Goal: Entertainment & Leisure: Consume media (video, audio)

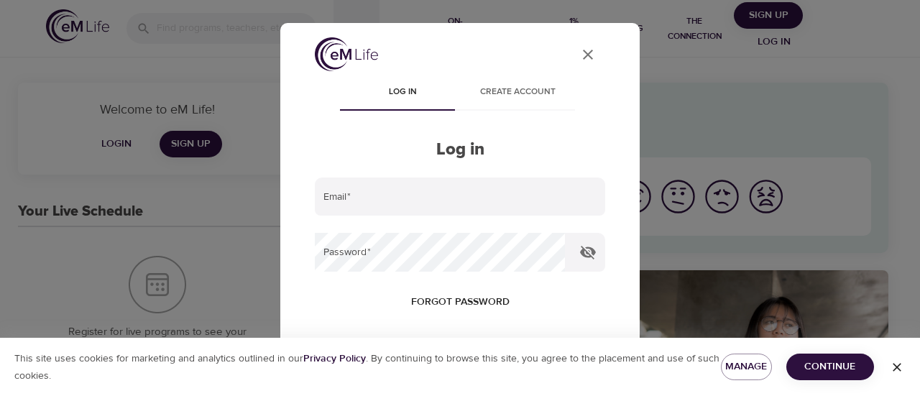
type input "[PERSON_NAME][EMAIL_ADDRESS][PERSON_NAME][DOMAIN_NAME]"
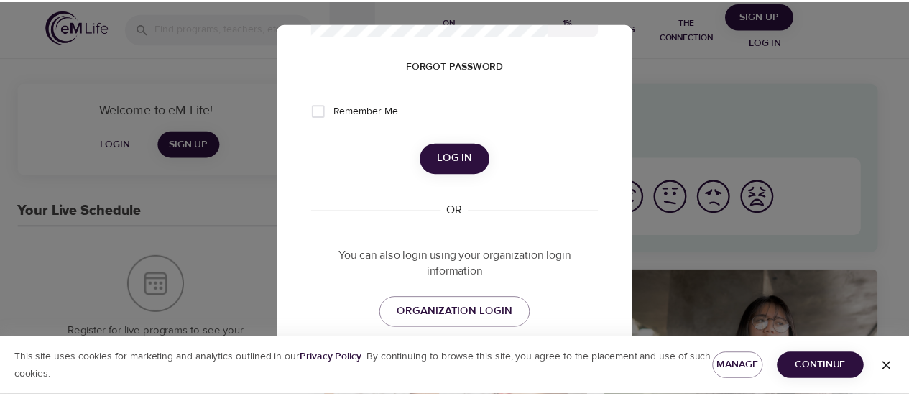
scroll to position [238, 0]
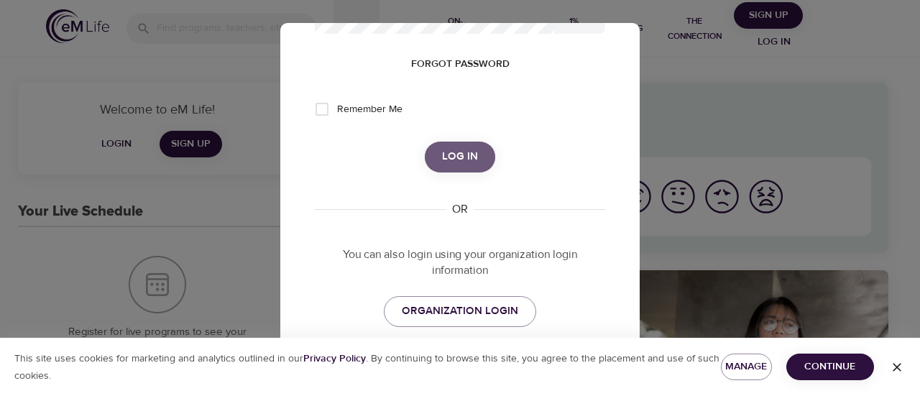
click at [454, 150] on span "Log in" at bounding box center [460, 156] width 36 height 19
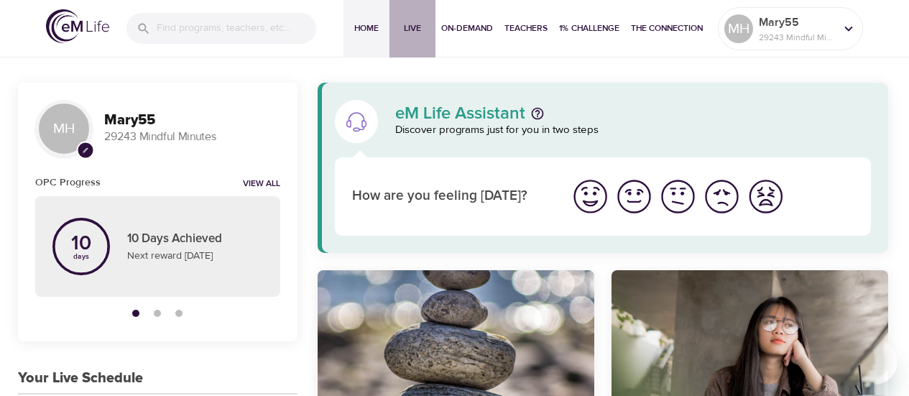
click at [413, 27] on span "Live" at bounding box center [412, 28] width 35 height 15
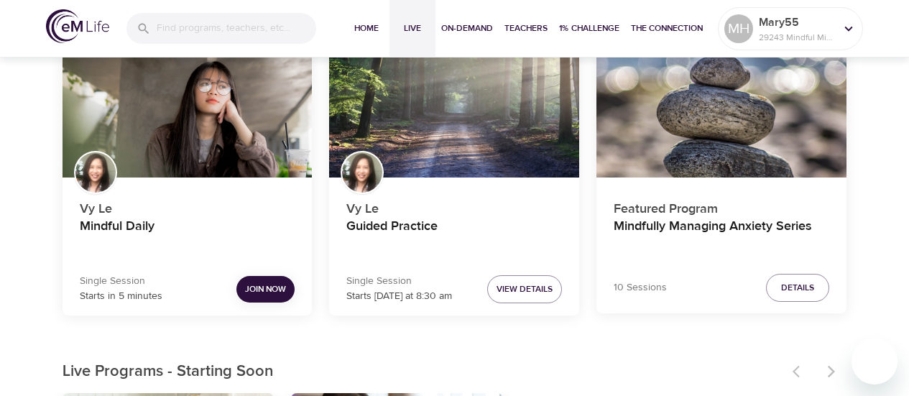
scroll to position [150, 0]
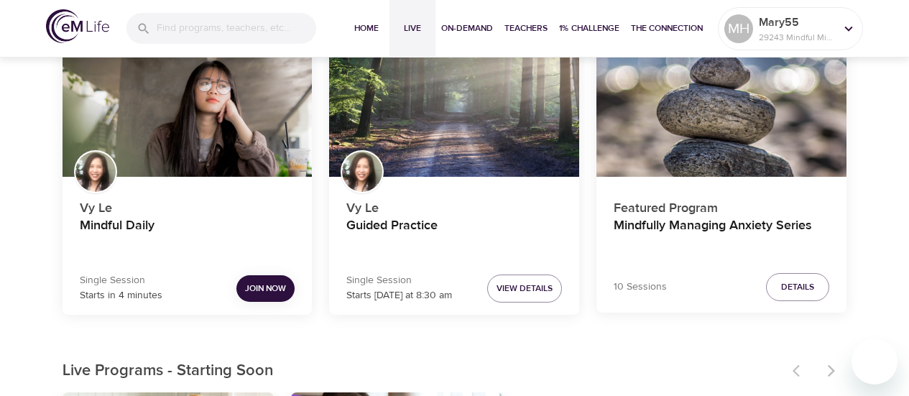
click at [267, 290] on span "Join Now" at bounding box center [265, 288] width 41 height 15
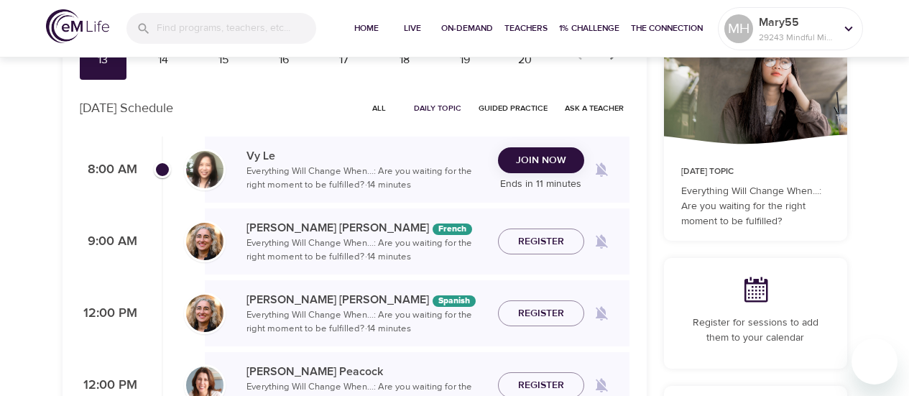
scroll to position [146, 0]
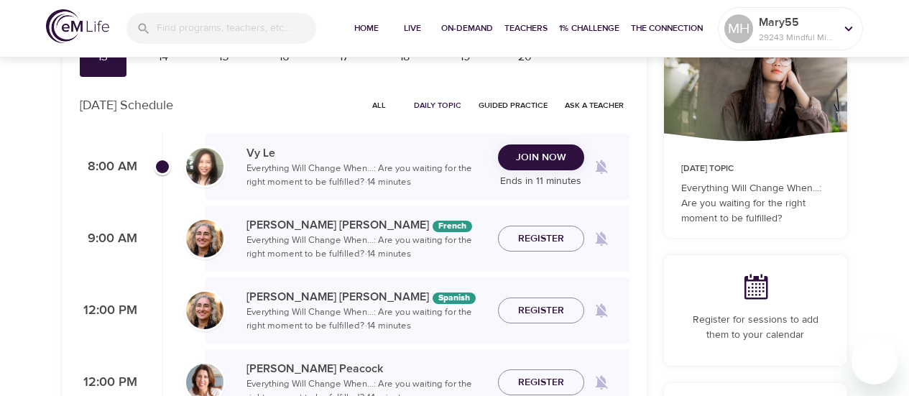
click at [527, 156] on span "Join Now" at bounding box center [541, 158] width 50 height 18
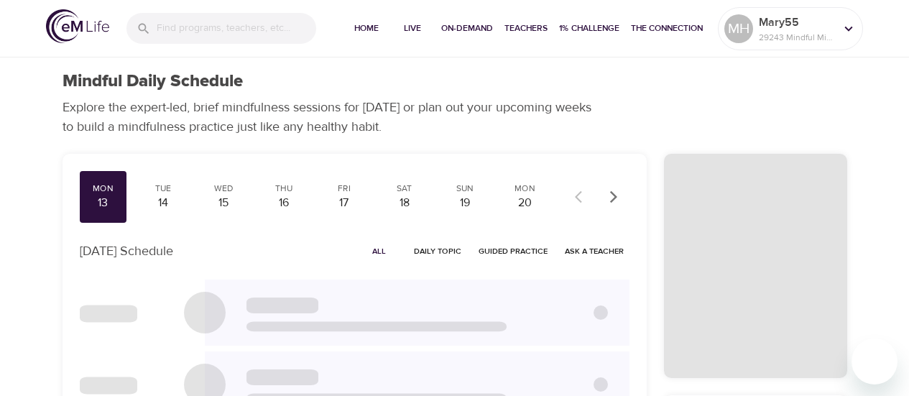
checkbox input "true"
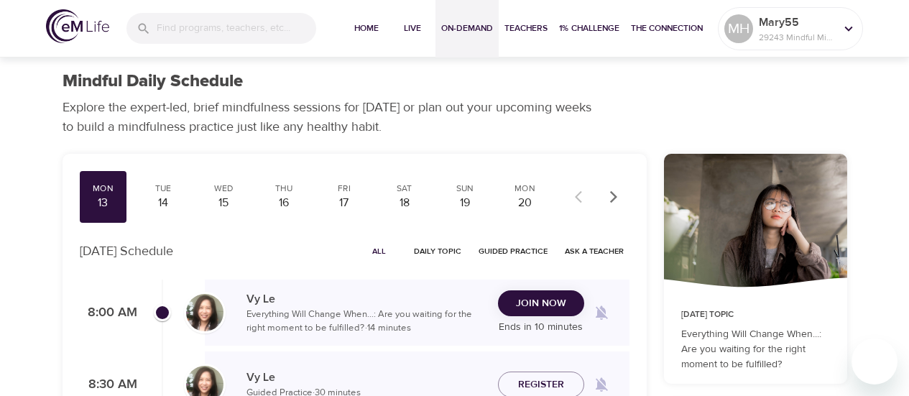
click at [469, 25] on span "On-Demand" at bounding box center [467, 28] width 52 height 15
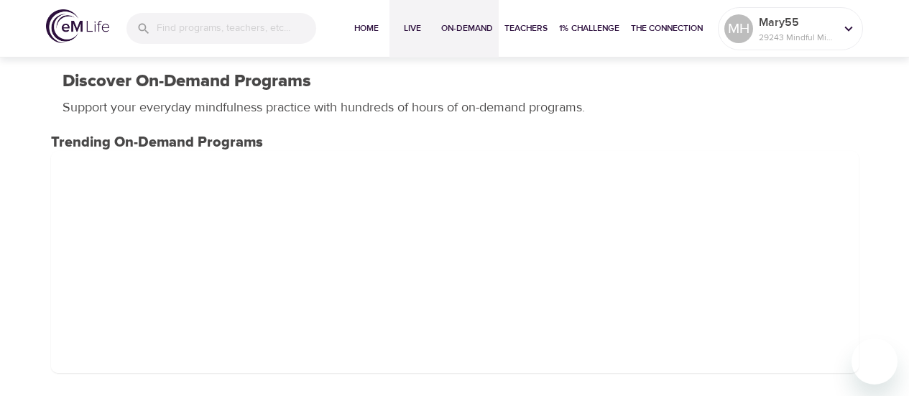
click at [413, 19] on button "Live" at bounding box center [413, 29] width 46 height 58
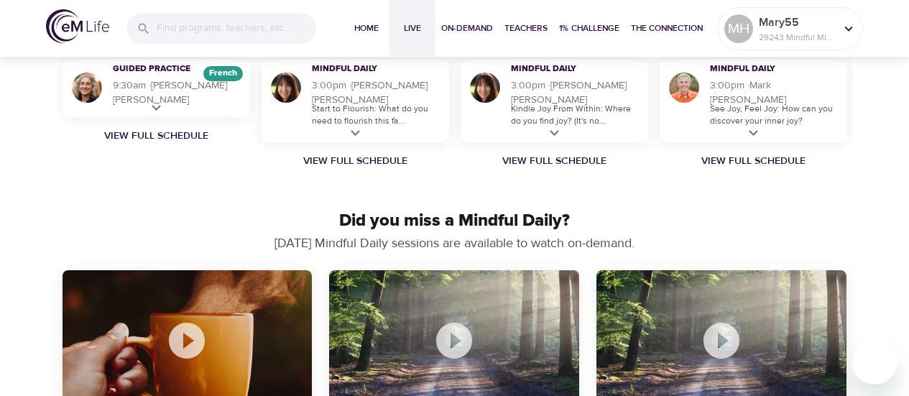
scroll to position [1223, 0]
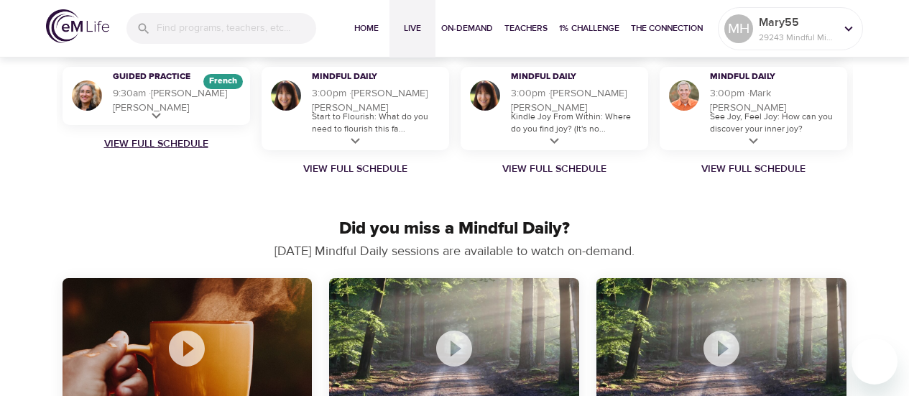
click at [195, 147] on link "View Full Schedule" at bounding box center [156, 144] width 199 height 14
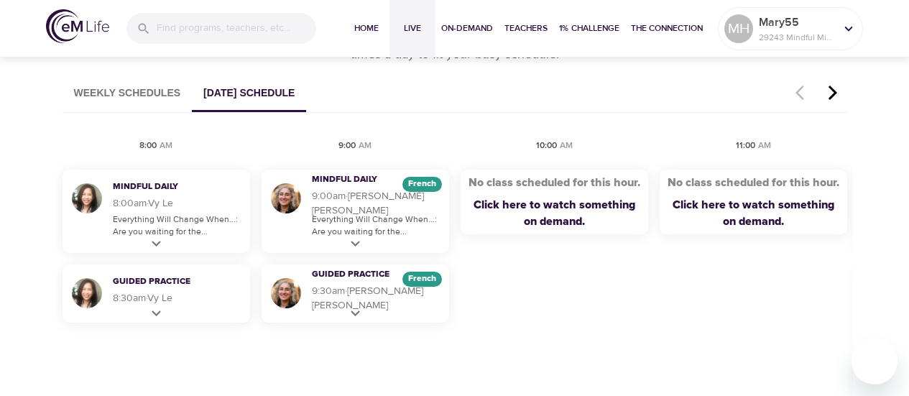
scroll to position [845, 0]
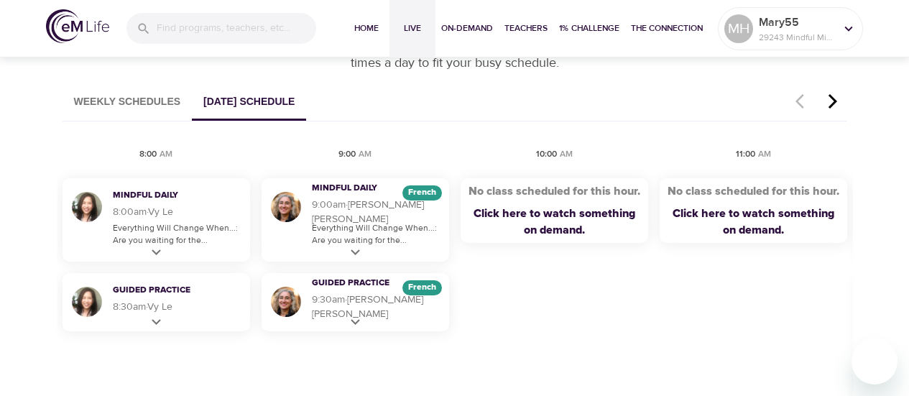
click at [830, 99] on icon "button" at bounding box center [833, 101] width 22 height 17
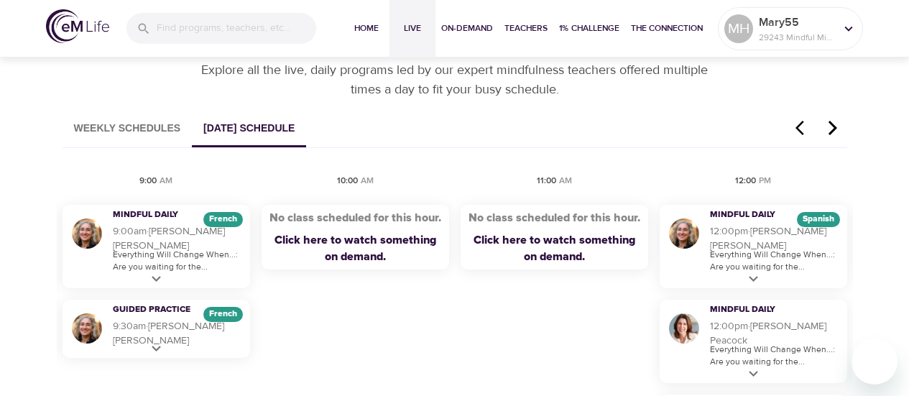
scroll to position [812, 0]
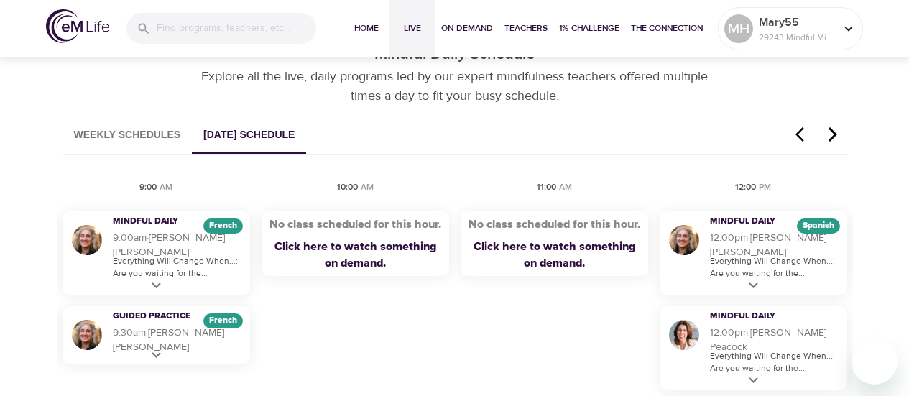
click at [832, 134] on icon "button" at bounding box center [833, 134] width 22 height 17
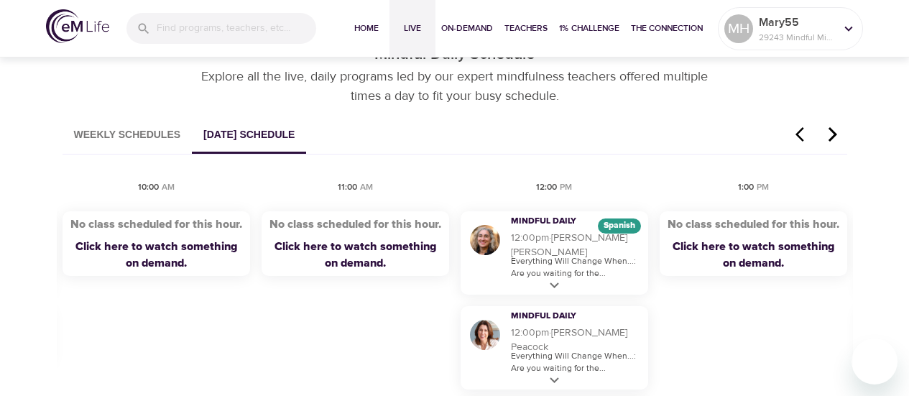
click at [832, 134] on icon "button" at bounding box center [833, 134] width 22 height 17
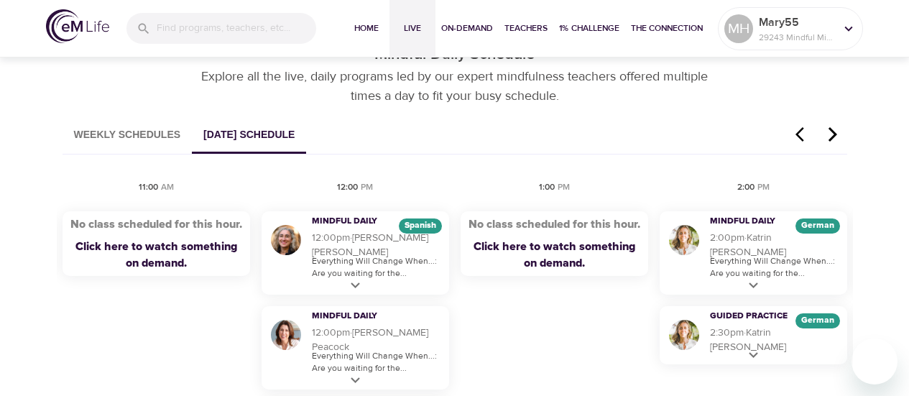
click at [832, 134] on icon "button" at bounding box center [833, 134] width 22 height 17
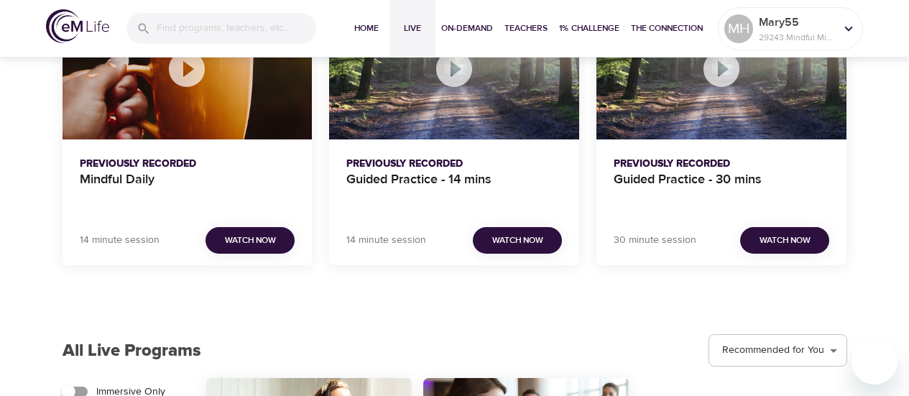
scroll to position [1387, 0]
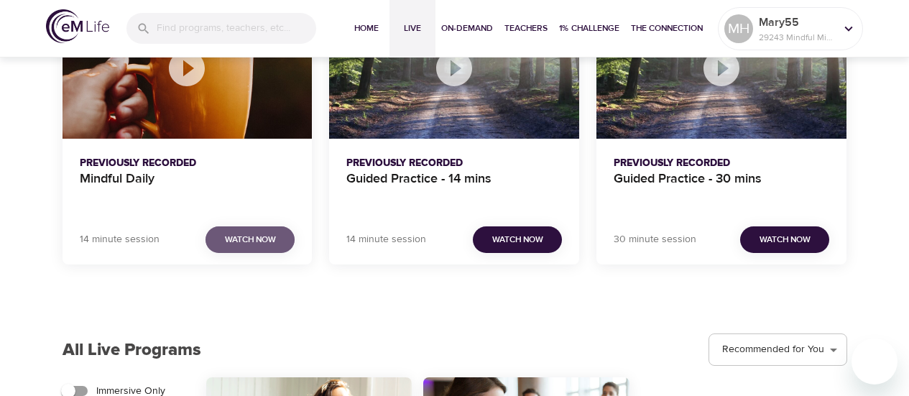
click at [247, 241] on span "Watch Now" at bounding box center [250, 239] width 51 height 15
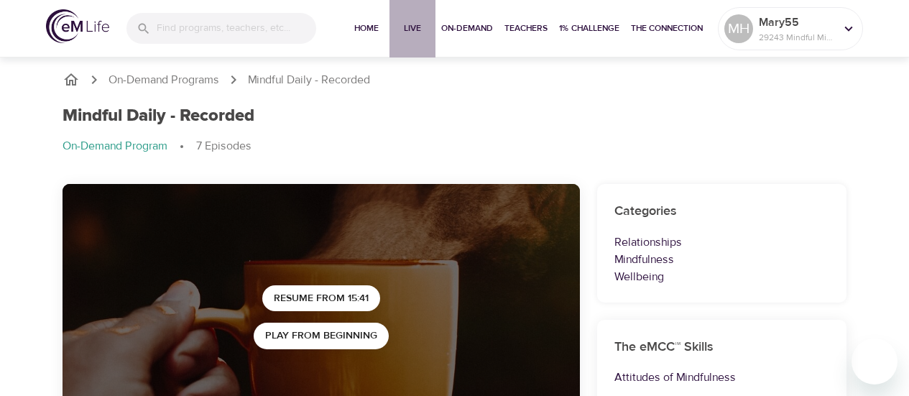
click at [413, 24] on span "Live" at bounding box center [412, 28] width 35 height 15
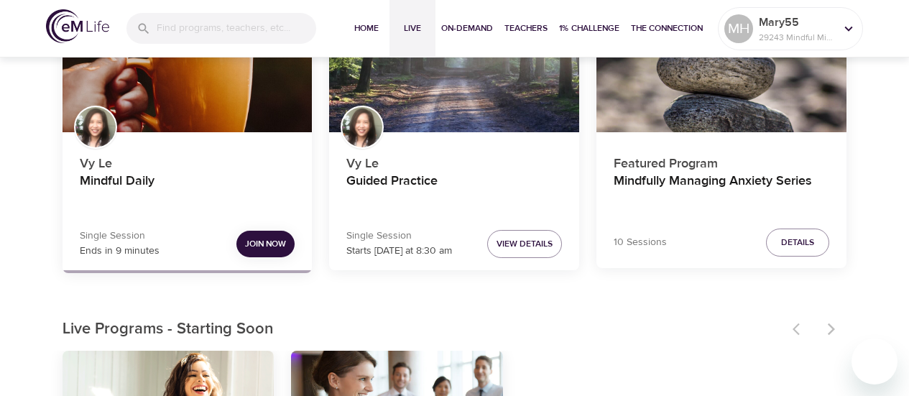
scroll to position [195, 0]
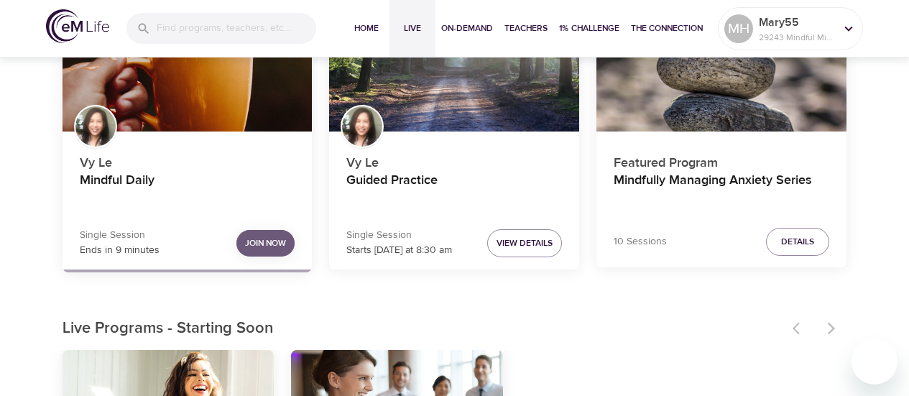
click at [272, 241] on span "Join Now" at bounding box center [265, 243] width 41 height 15
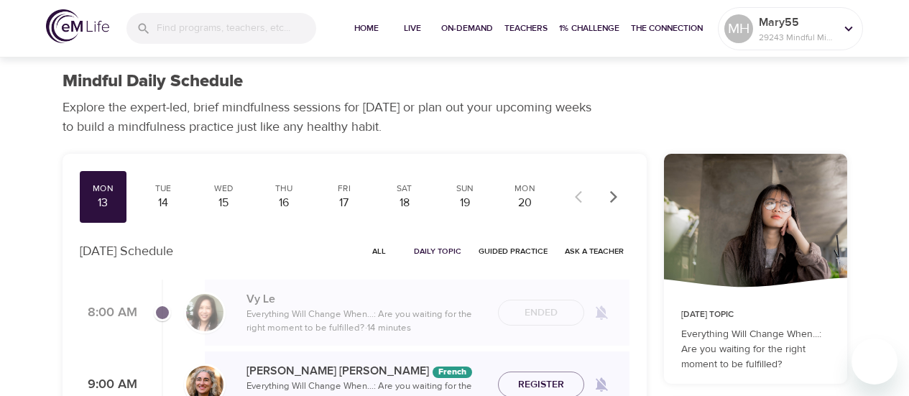
click at [111, 191] on div "Mon" at bounding box center [104, 189] width 36 height 12
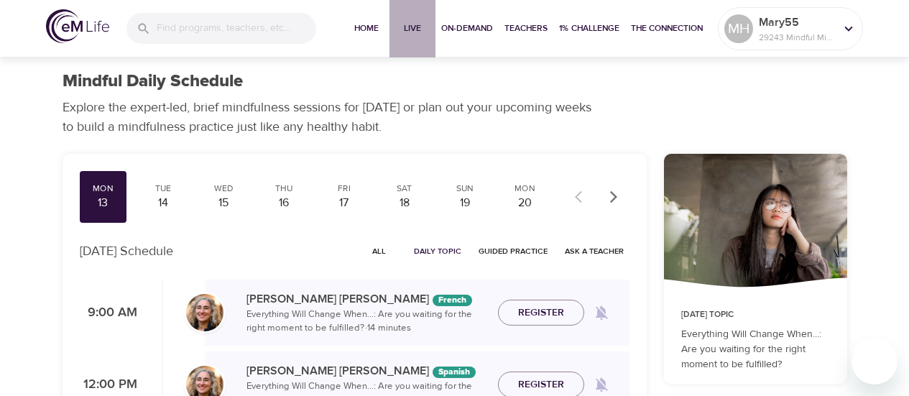
click at [403, 38] on button "Live" at bounding box center [413, 29] width 46 height 58
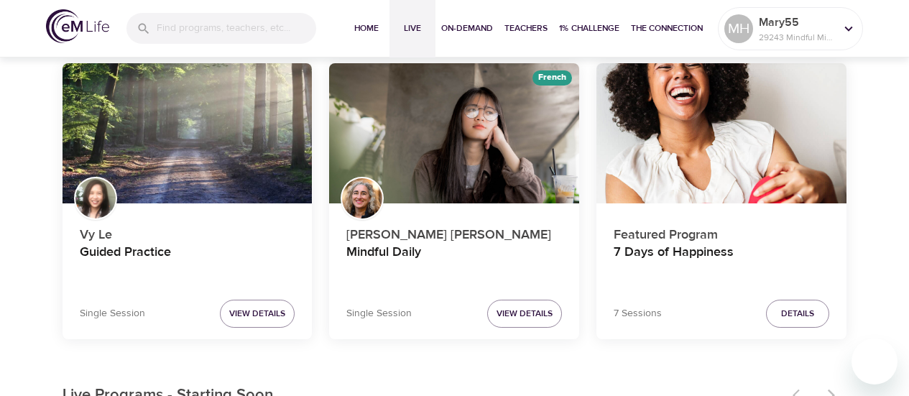
scroll to position [188, 0]
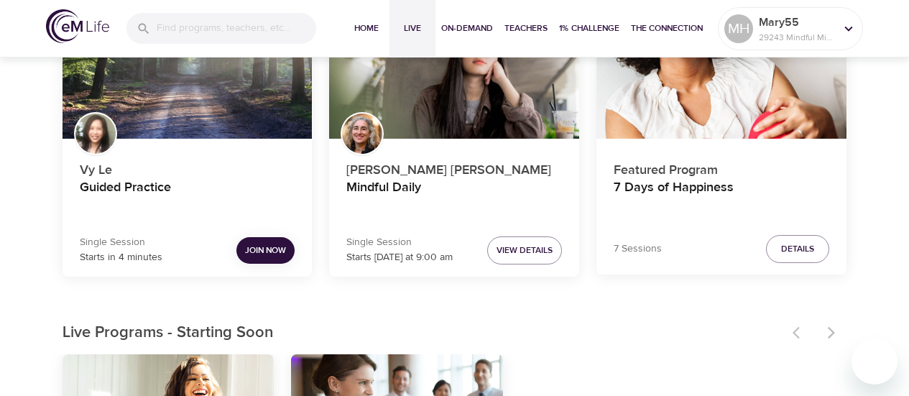
click at [258, 250] on span "Join Now" at bounding box center [265, 250] width 41 height 15
click at [262, 244] on span "Join Now" at bounding box center [265, 250] width 41 height 15
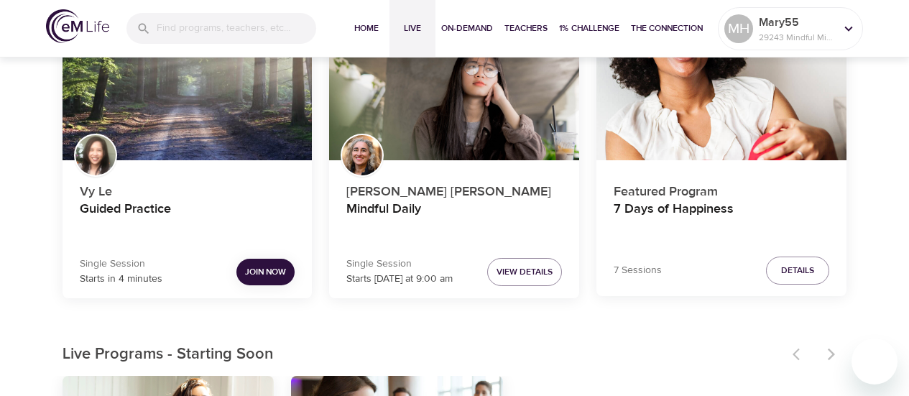
scroll to position [167, 0]
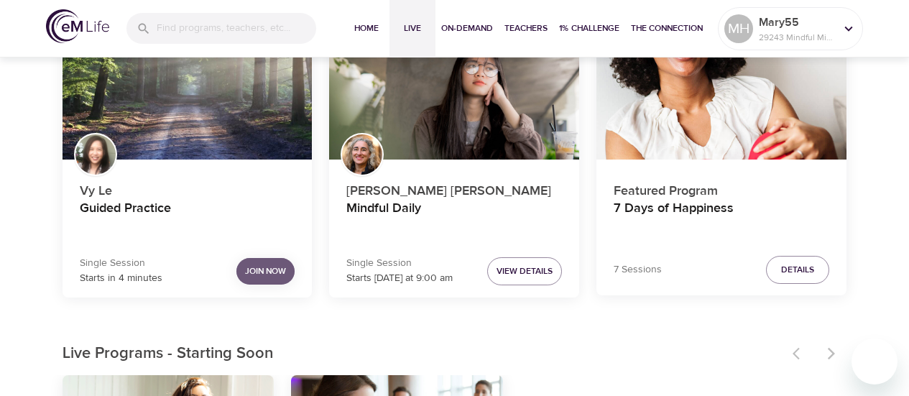
click at [262, 270] on span "Join Now" at bounding box center [265, 271] width 41 height 15
click at [850, 22] on icon at bounding box center [849, 29] width 16 height 16
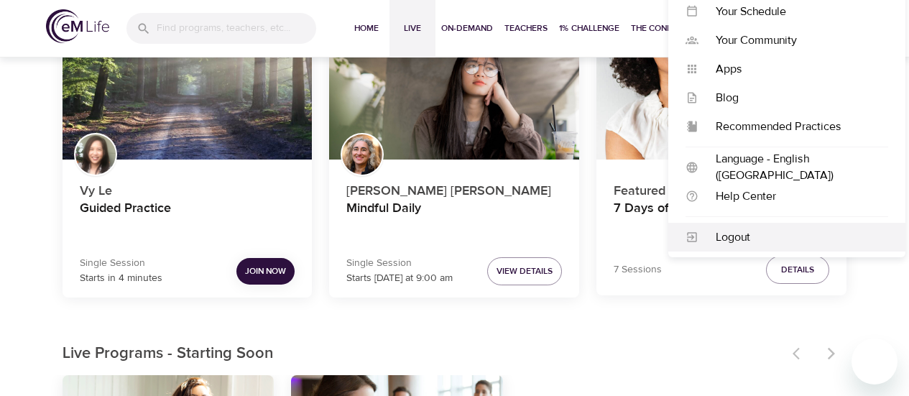
click at [735, 235] on div "Logout" at bounding box center [794, 237] width 190 height 17
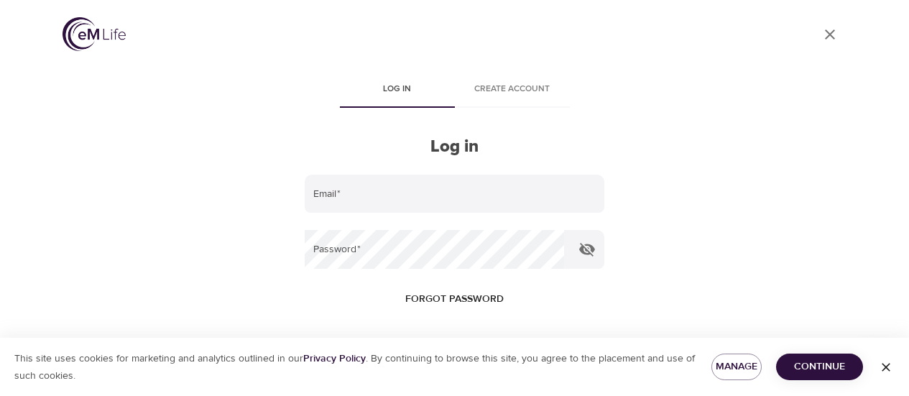
type input "fred.mary@hotmail.com"
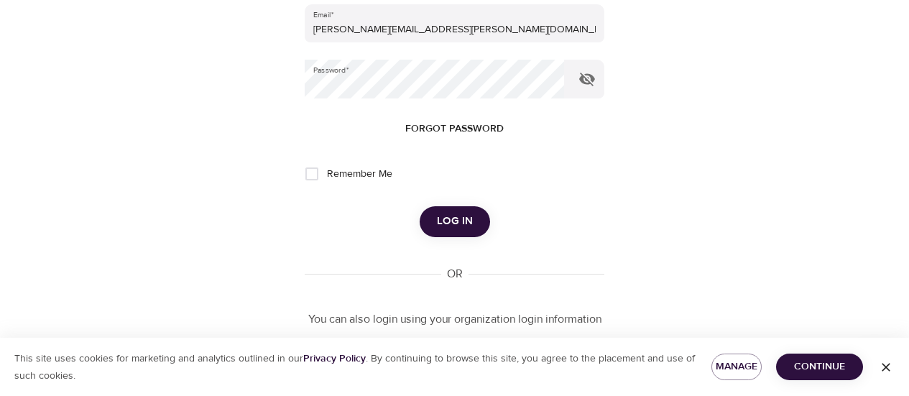
scroll to position [174, 0]
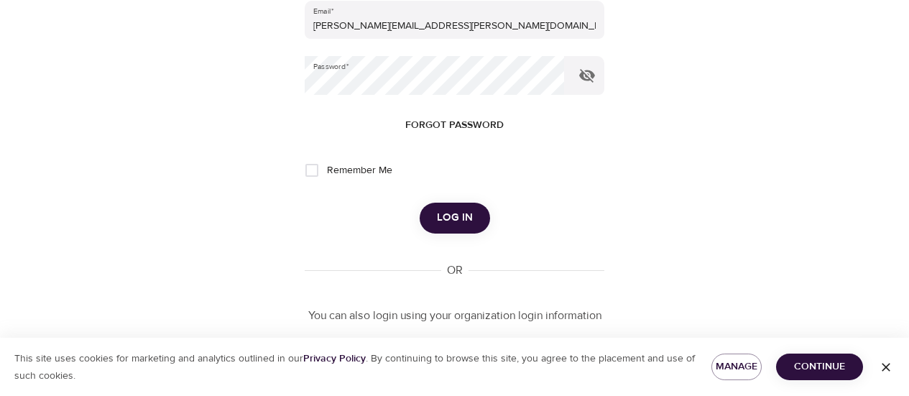
click at [456, 213] on span "Log in" at bounding box center [455, 217] width 36 height 19
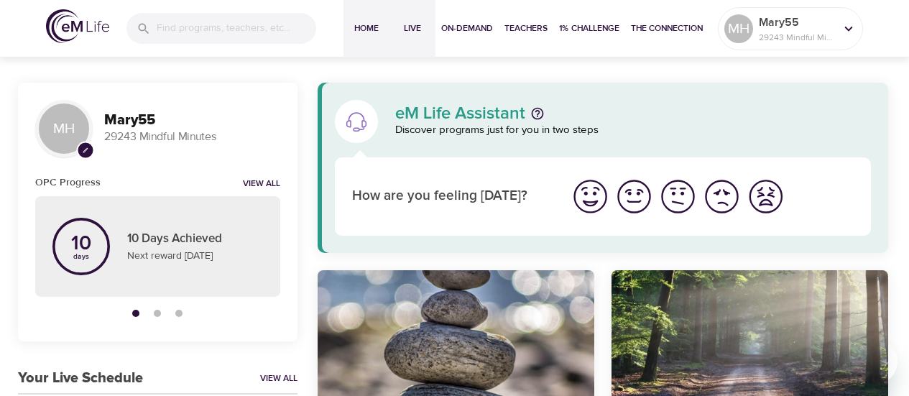
click at [412, 27] on span "Live" at bounding box center [412, 28] width 35 height 15
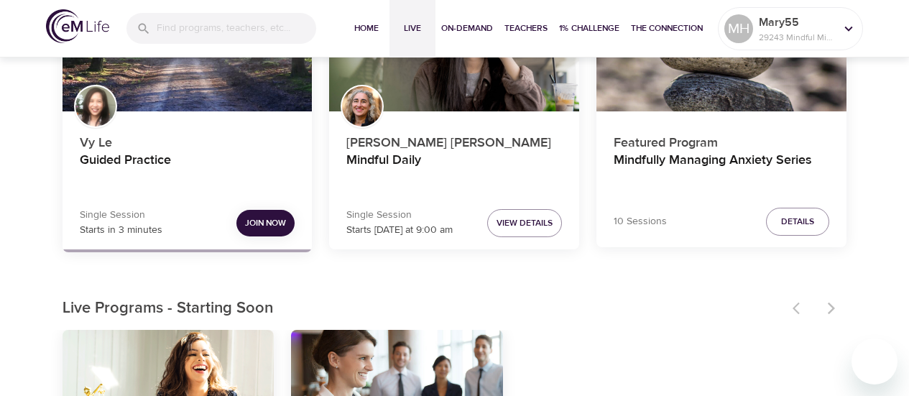
scroll to position [216, 0]
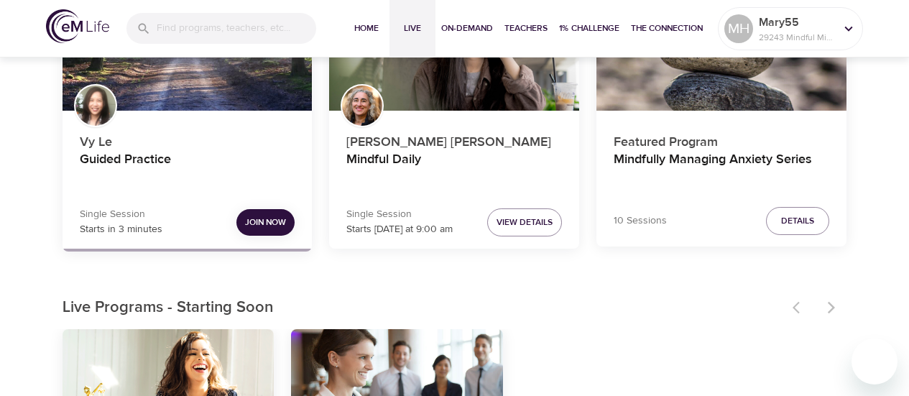
click at [269, 219] on span "Join Now" at bounding box center [265, 222] width 41 height 15
